Goal: Task Accomplishment & Management: Manage account settings

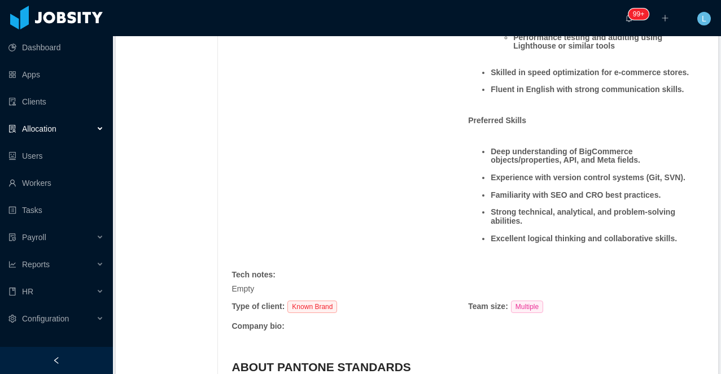
scroll to position [767, 0]
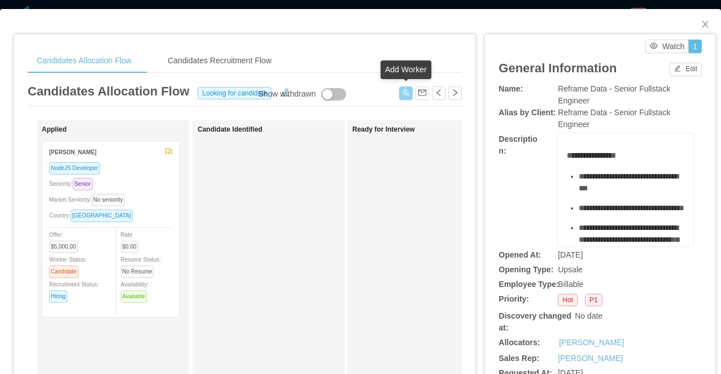
click at [402, 94] on button "button" at bounding box center [406, 93] width 14 height 14
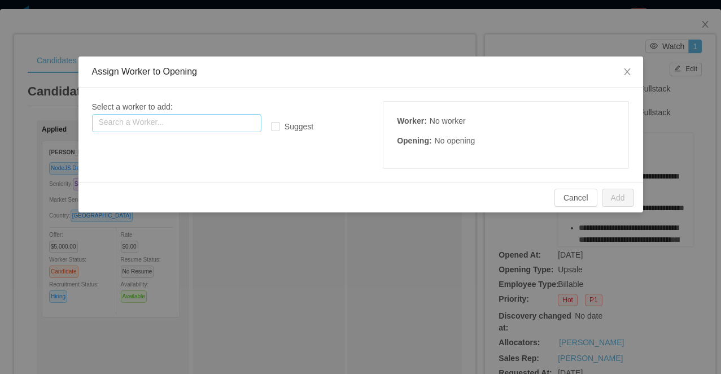
click at [203, 120] on input "text" at bounding box center [176, 123] width 169 height 18
paste input "**********"
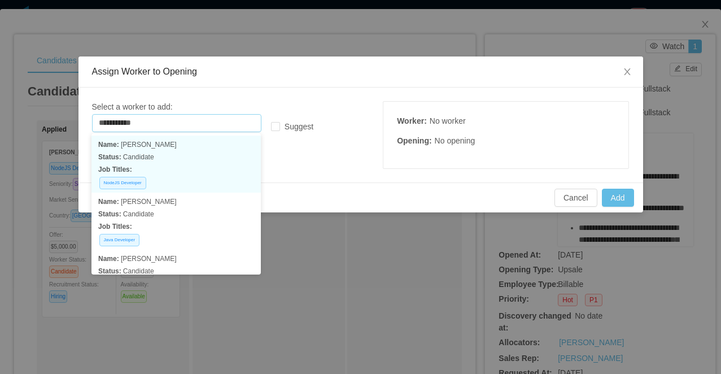
click at [172, 158] on p "Status: Candidate" at bounding box center [176, 157] width 156 height 12
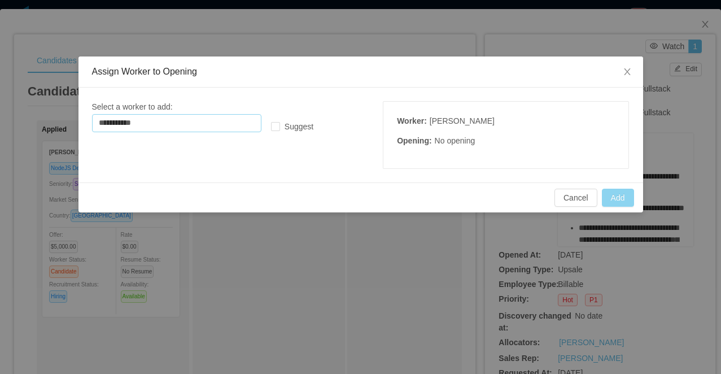
type input "**********"
click at [621, 204] on button "Add" at bounding box center [618, 198] width 32 height 18
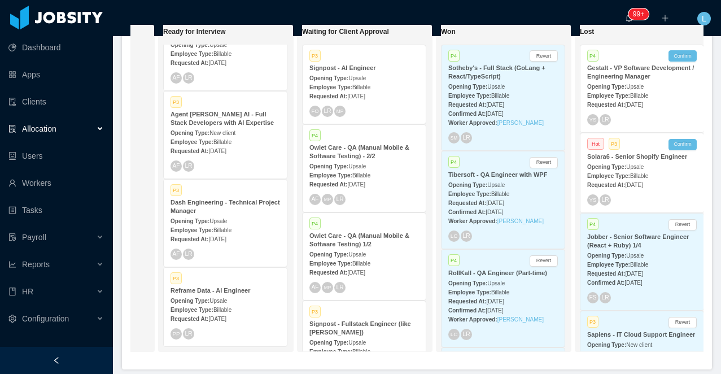
scroll to position [0, 424]
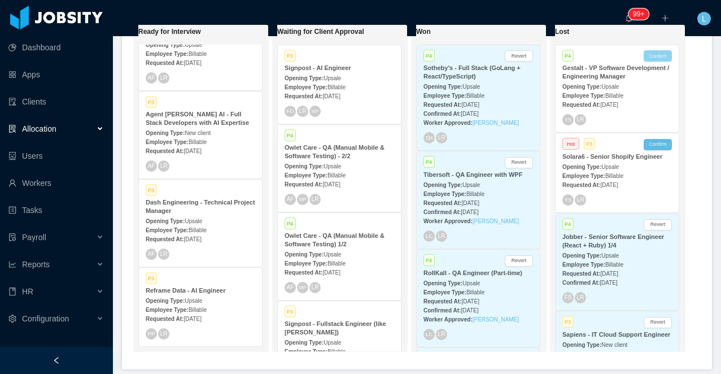
click at [662, 55] on button "Confirm" at bounding box center [658, 55] width 28 height 11
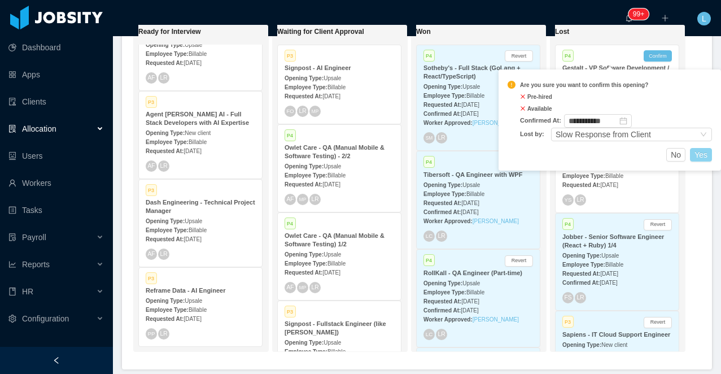
click at [704, 151] on button "Yes" at bounding box center [701, 155] width 22 height 14
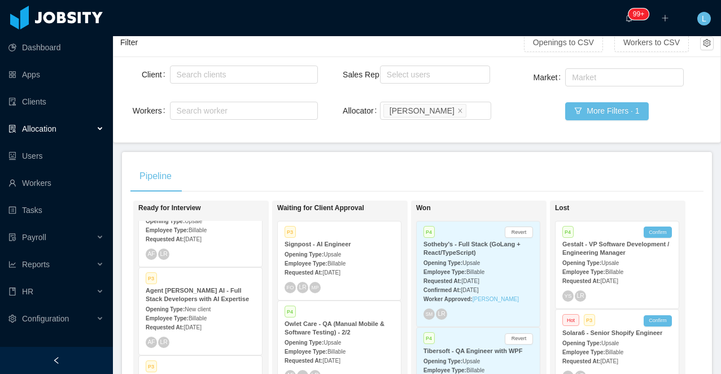
scroll to position [0, 0]
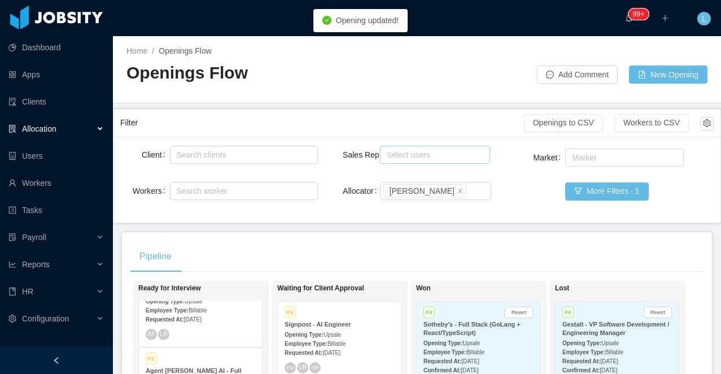
click at [399, 155] on div "Select users" at bounding box center [432, 154] width 91 height 11
type input "*****"
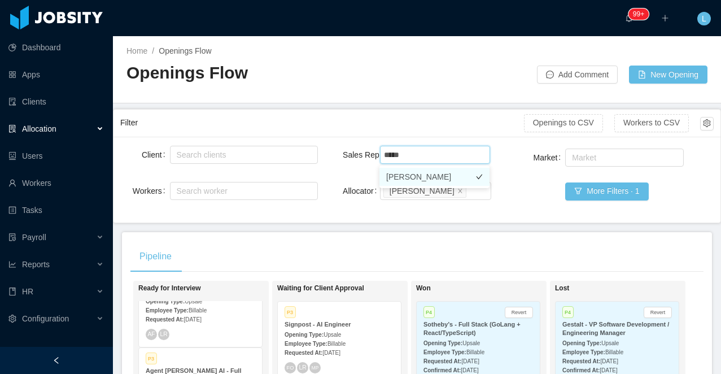
click at [444, 175] on li "ArMon Funches" at bounding box center [435, 177] width 110 height 18
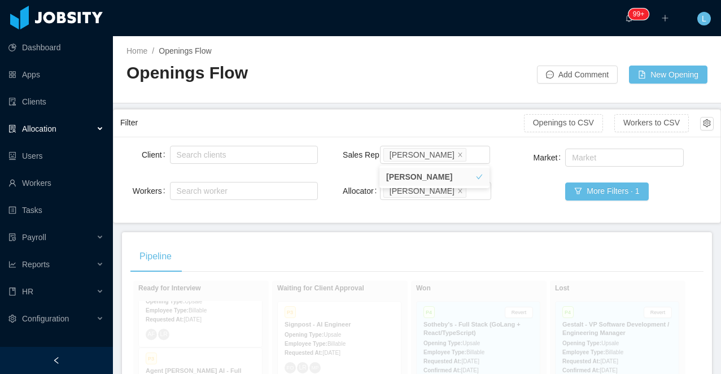
click at [399, 85] on div "Openings Flow" at bounding box center [272, 78] width 291 height 32
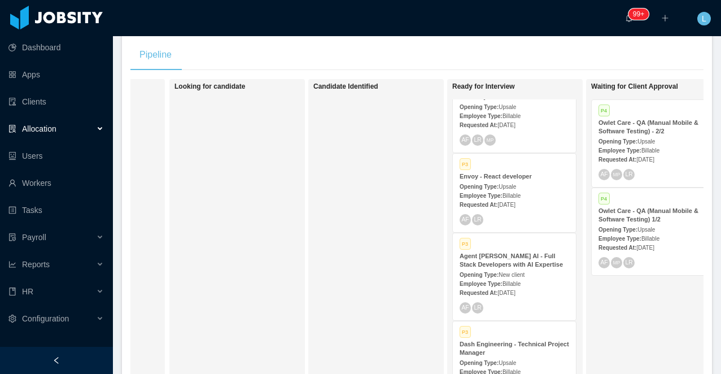
scroll to position [264, 0]
click at [513, 190] on div "P3 Envoy - React developer Opening Type: Upsale Employee Type: Billable Request…" at bounding box center [514, 193] width 123 height 79
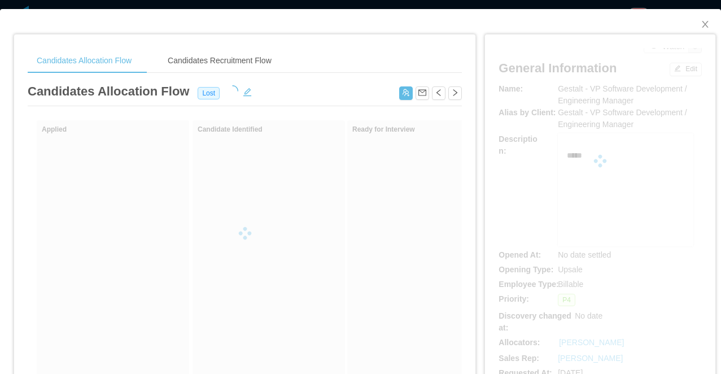
click at [376, 6] on div "Candidates Allocation Flow Candidates Recruitment Flow Candidates Allocation Fl…" at bounding box center [360, 187] width 721 height 374
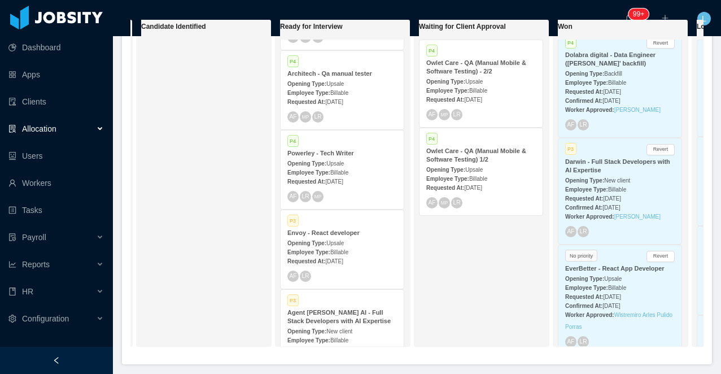
scroll to position [274, 0]
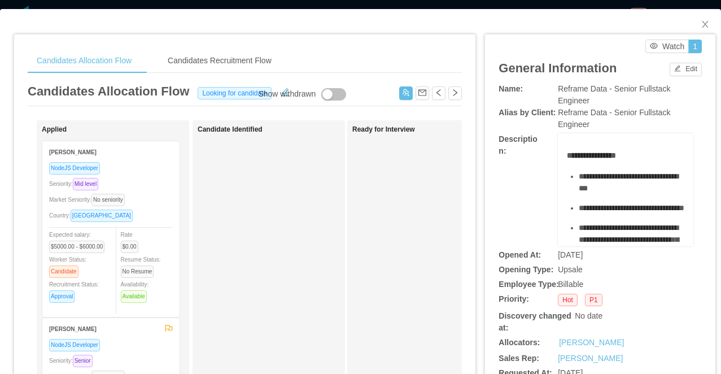
click at [155, 177] on div "Seniority: Mid level" at bounding box center [111, 183] width 124 height 13
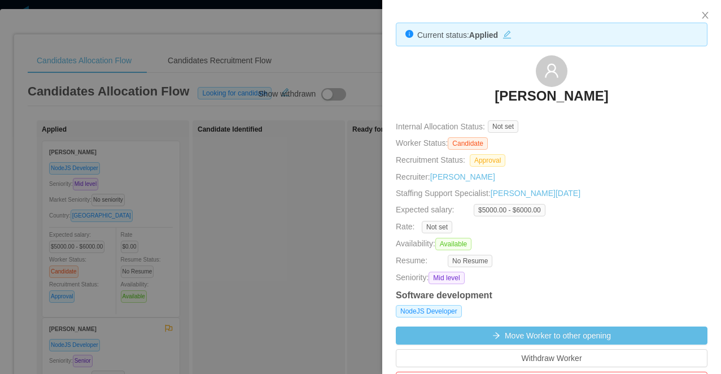
click at [547, 94] on h3 "[PERSON_NAME]" at bounding box center [552, 96] width 114 height 18
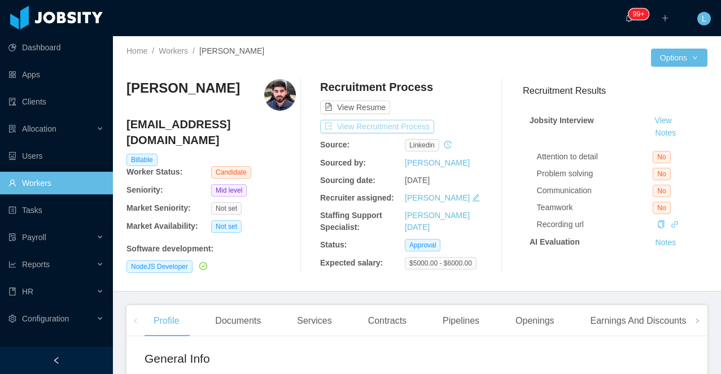
click at [387, 122] on button "View Recruitment Process" at bounding box center [377, 127] width 114 height 14
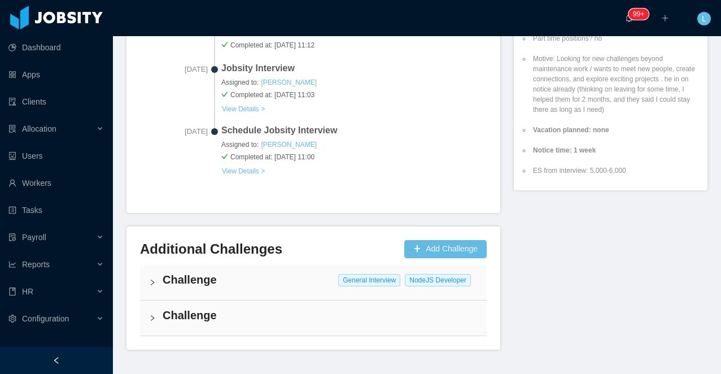
scroll to position [569, 0]
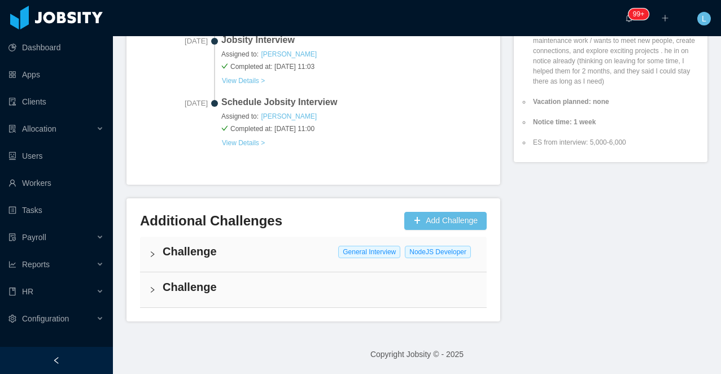
click at [163, 261] on div "Challenge General Interview [PERSON_NAME]" at bounding box center [313, 254] width 347 height 35
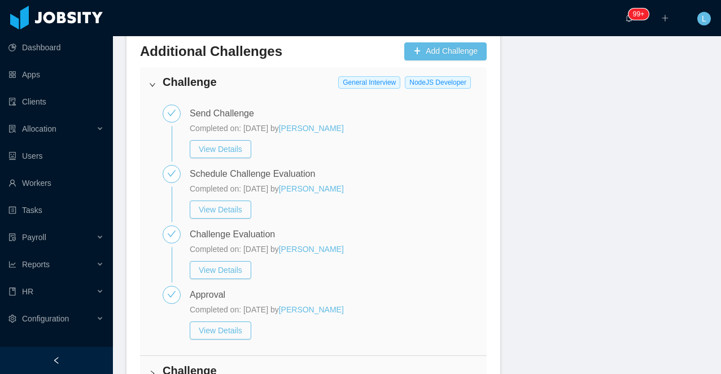
scroll to position [739, 0]
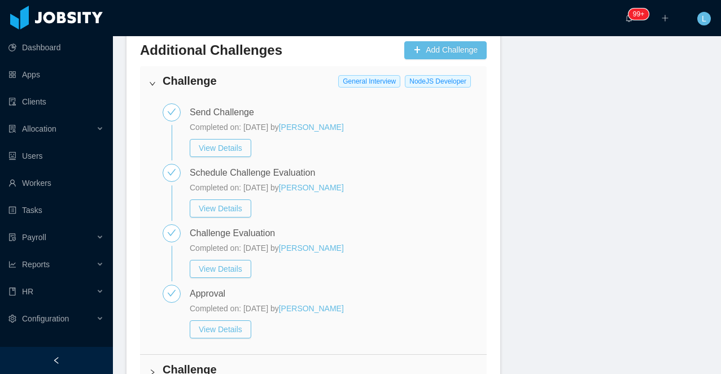
click at [154, 80] on icon "icon: right" at bounding box center [152, 83] width 7 height 7
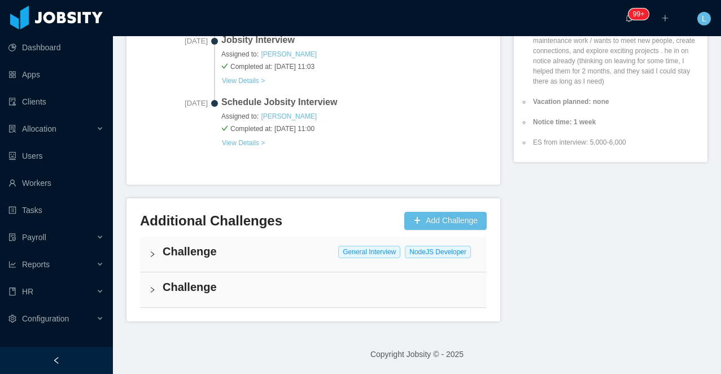
scroll to position [569, 0]
click at [158, 290] on div "Challenge" at bounding box center [313, 289] width 347 height 35
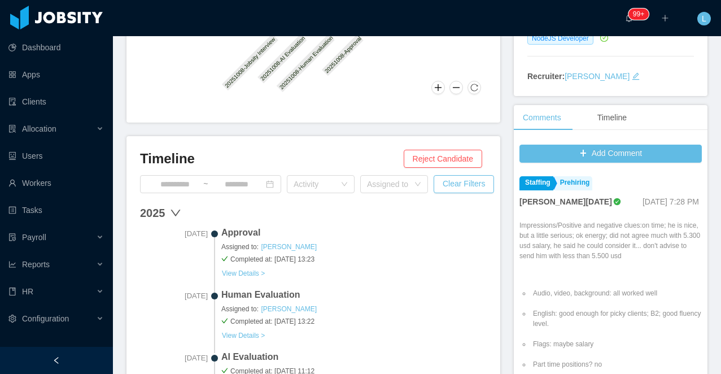
scroll to position [219, 0]
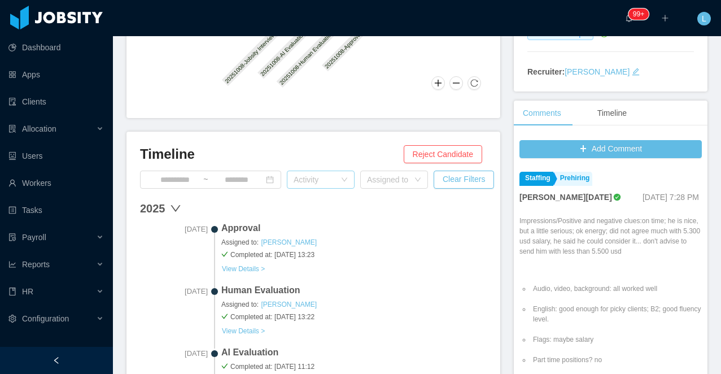
click at [302, 181] on div "Activity" at bounding box center [315, 179] width 42 height 11
click at [361, 133] on div "Timeline Reject Candidate ~ Activity Assigned to Clear Filters [DATE], 2025 App…" at bounding box center [314, 333] width 374 height 402
